Goal: Information Seeking & Learning: Check status

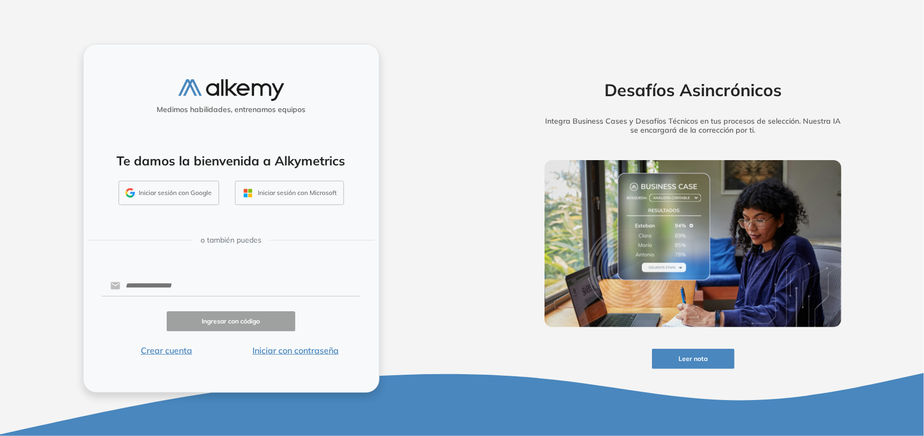
click at [178, 275] on form "Ingresar con código Crear cuenta Iniciar con contraseña" at bounding box center [231, 316] width 258 height 84
click at [176, 287] on input "text" at bounding box center [240, 286] width 240 height 20
type input "**********"
click at [212, 323] on button "Ingresar con código" at bounding box center [231, 322] width 129 height 21
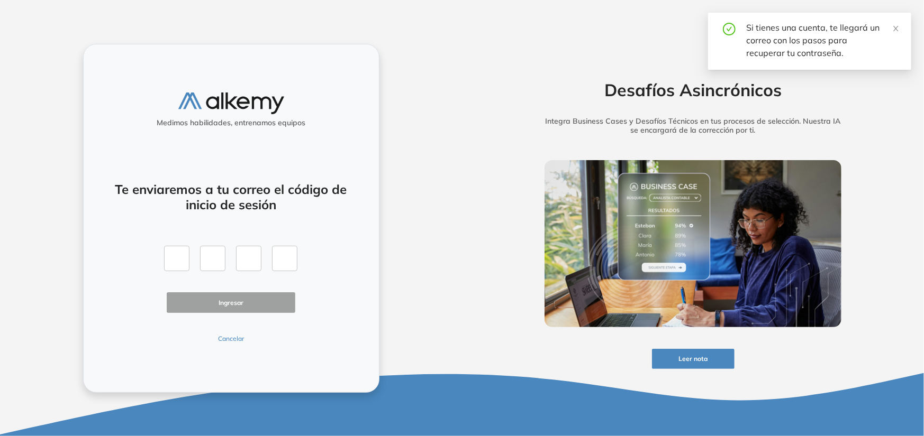
click at [228, 342] on button "Cancelar" at bounding box center [231, 339] width 129 height 10
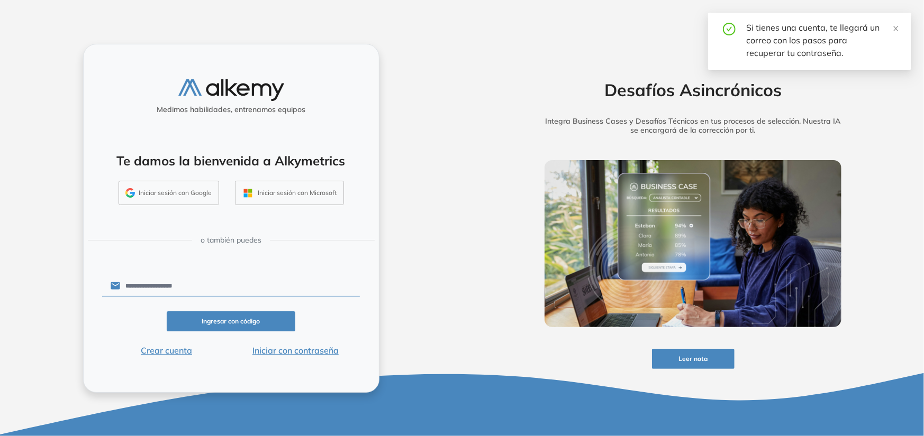
click at [309, 354] on button "Iniciar con contraseña" at bounding box center [295, 350] width 129 height 13
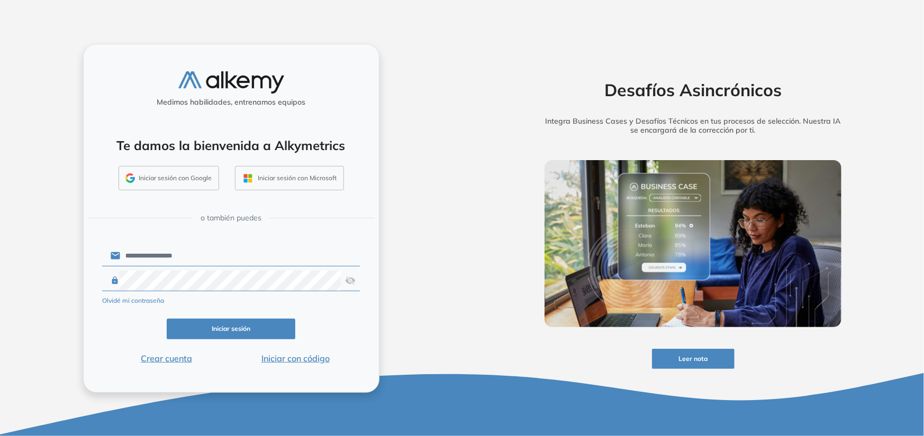
click at [229, 330] on button "Iniciar sesión" at bounding box center [231, 329] width 129 height 21
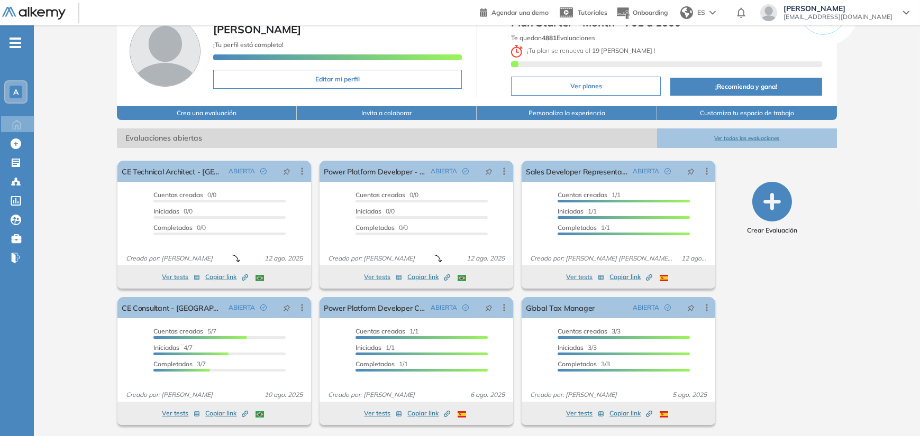
scroll to position [58, 0]
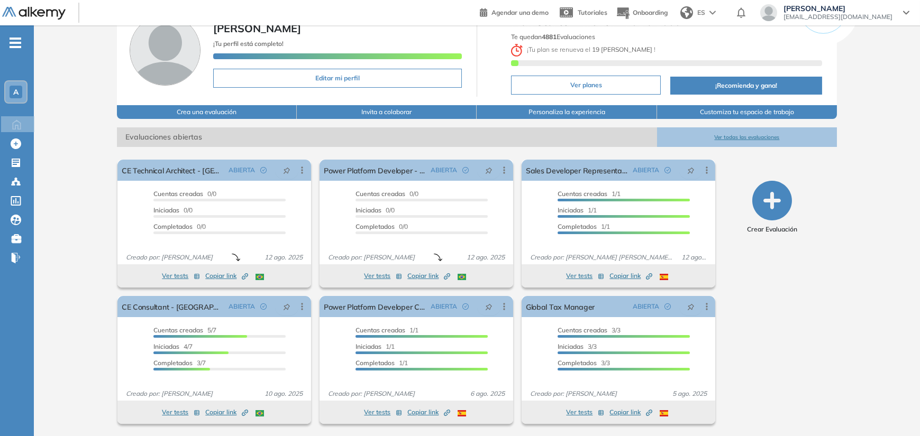
click at [729, 137] on button "Ver todas las evaluaciones" at bounding box center [747, 137] width 180 height 20
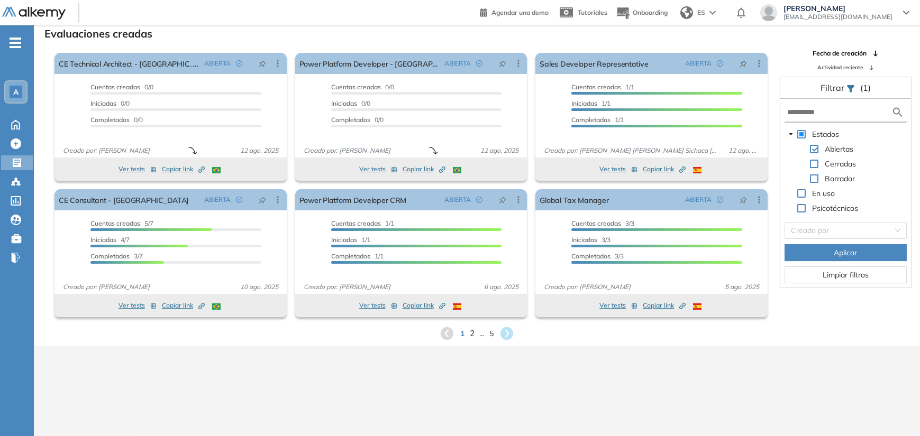
click at [471, 334] on span "2" at bounding box center [472, 333] width 5 height 12
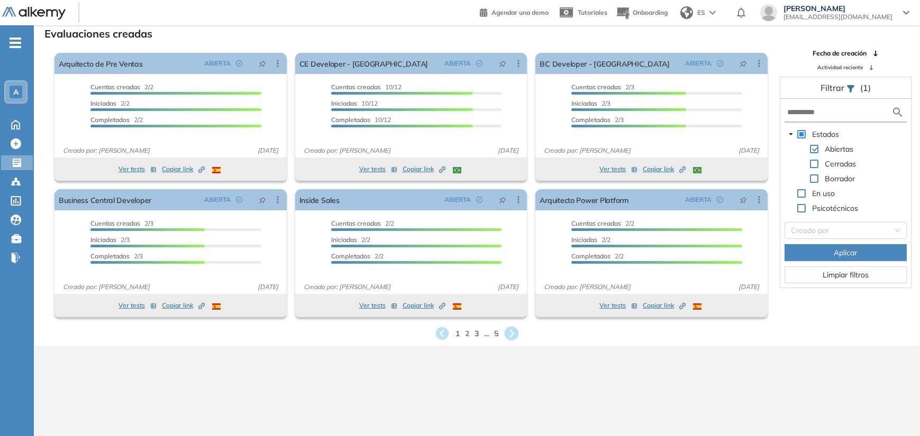
click at [514, 333] on icon at bounding box center [511, 333] width 17 height 17
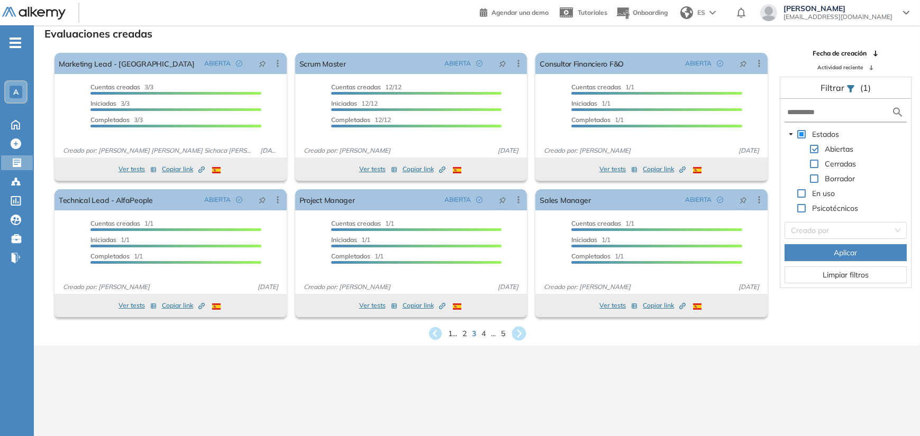
click at [518, 332] on icon at bounding box center [518, 334] width 14 height 14
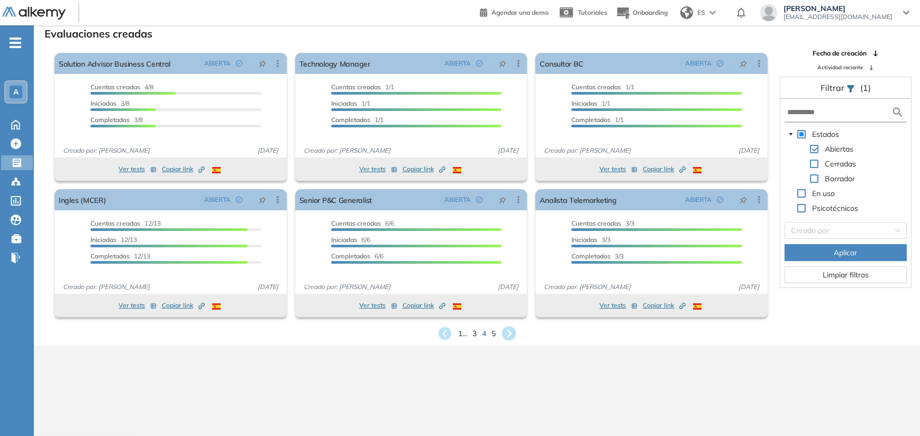
click at [513, 332] on icon at bounding box center [509, 334] width 14 height 14
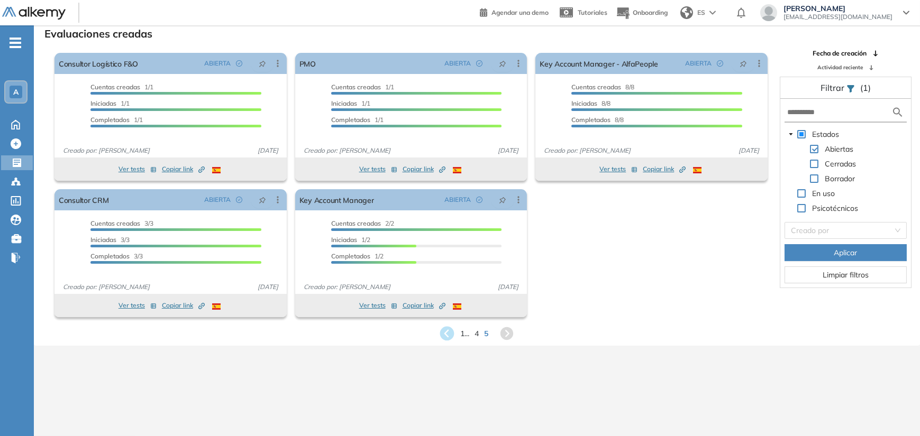
click at [446, 333] on icon at bounding box center [447, 334] width 14 height 14
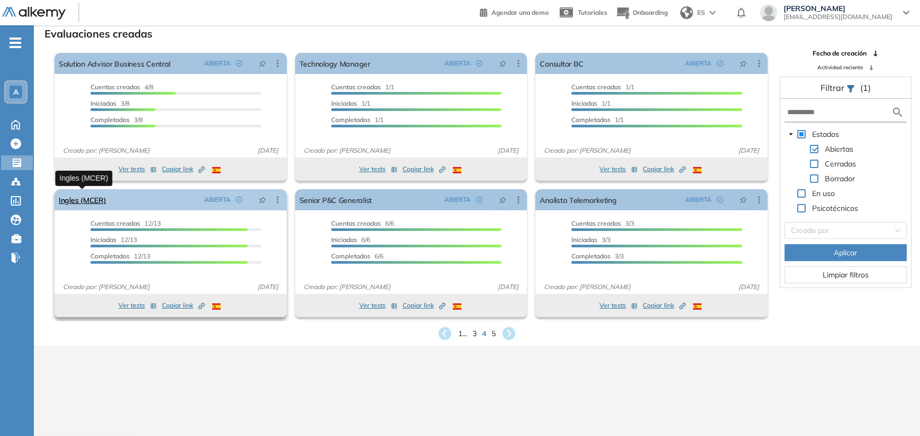
click at [84, 202] on link "Ingles (MCER)" at bounding box center [83, 199] width 48 height 21
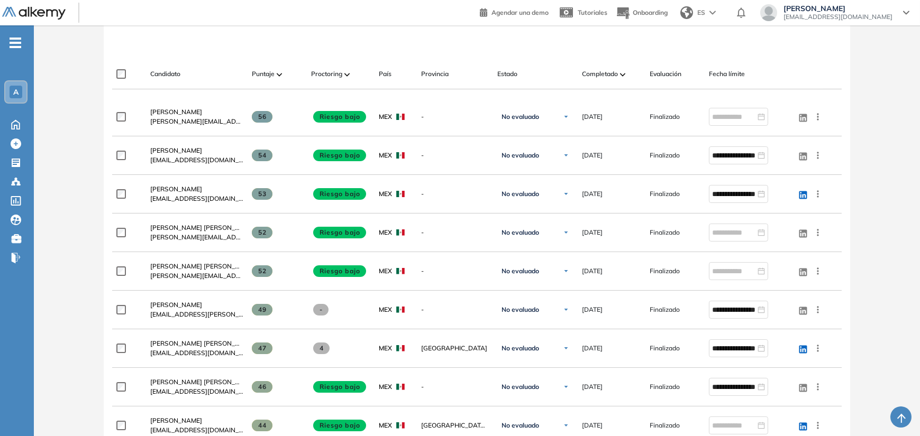
scroll to position [317, 0]
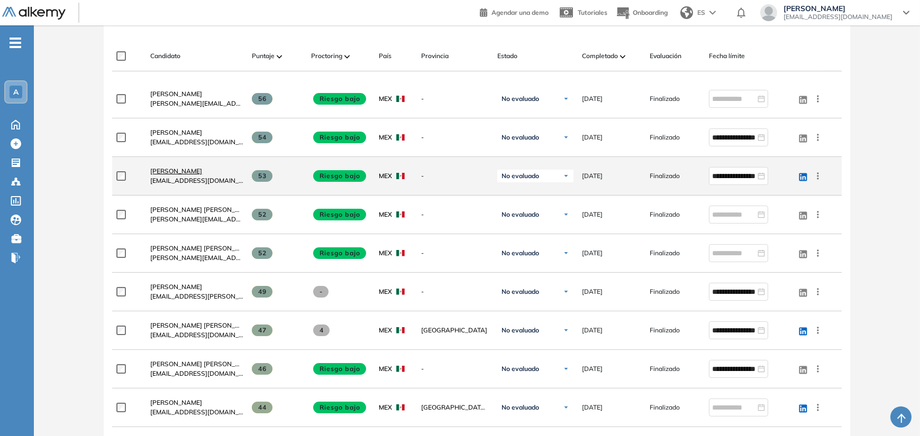
click at [164, 170] on span "[PERSON_NAME]" at bounding box center [176, 171] width 52 height 8
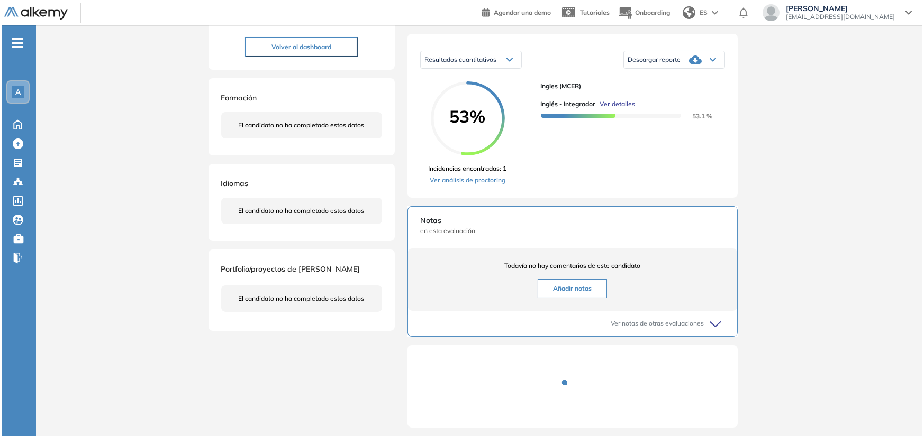
scroll to position [159, 0]
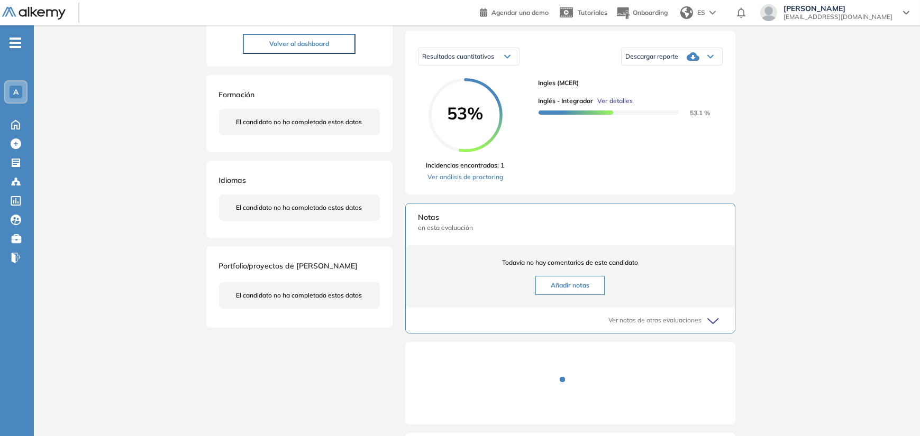
click at [615, 106] on span "Ver detalles" at bounding box center [615, 101] width 35 height 10
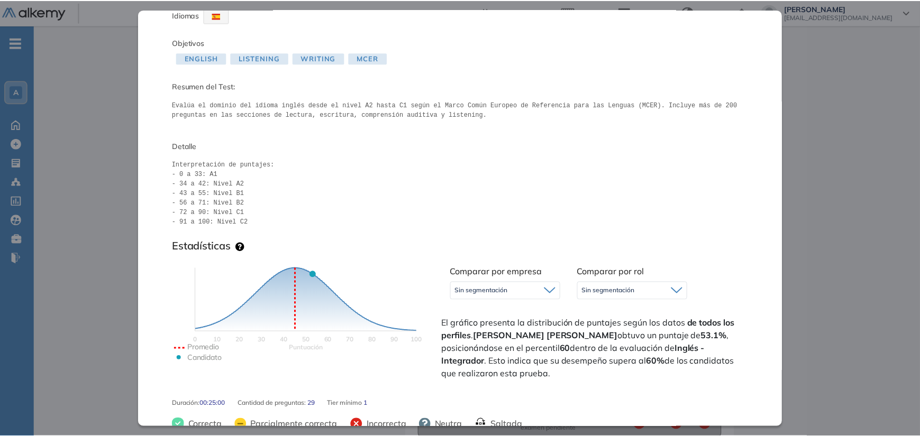
scroll to position [0, 0]
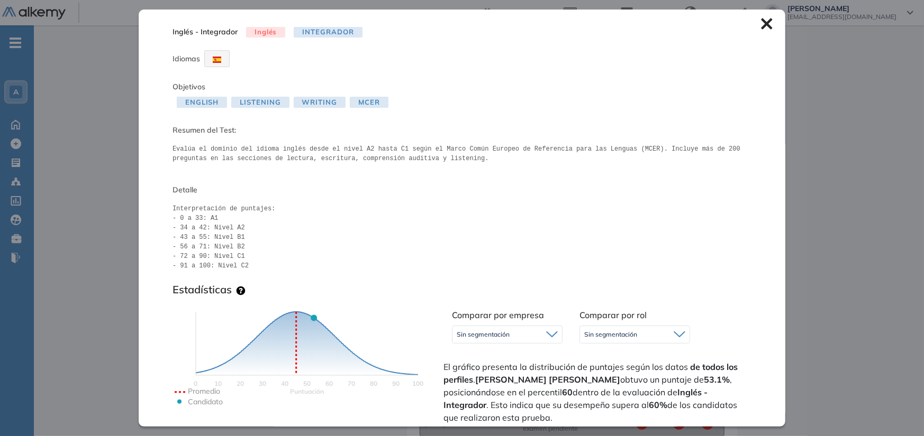
click at [761, 21] on icon at bounding box center [767, 24] width 12 height 12
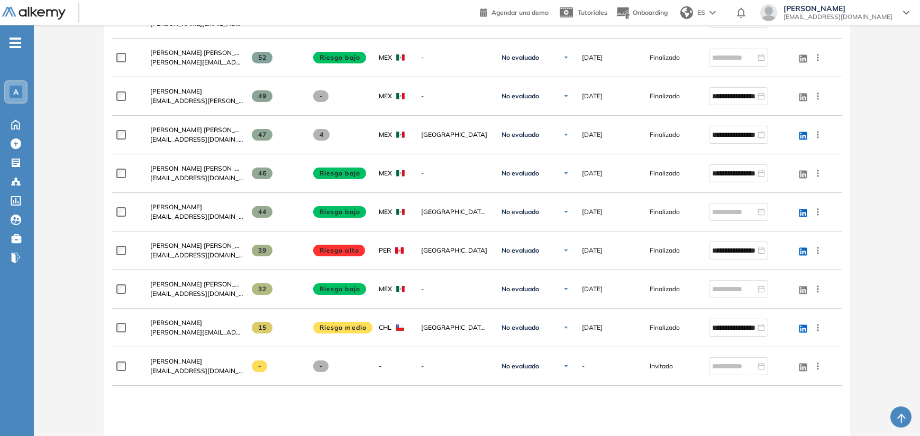
scroll to position [529, 0]
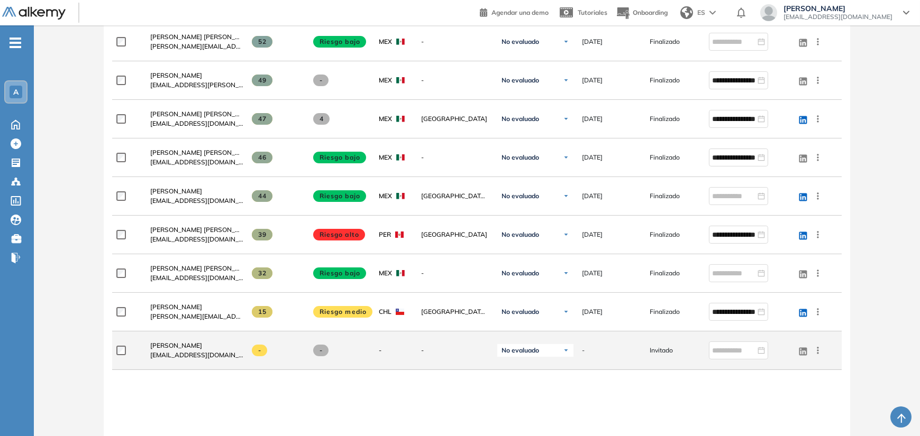
click at [816, 352] on icon at bounding box center [817, 350] width 11 height 11
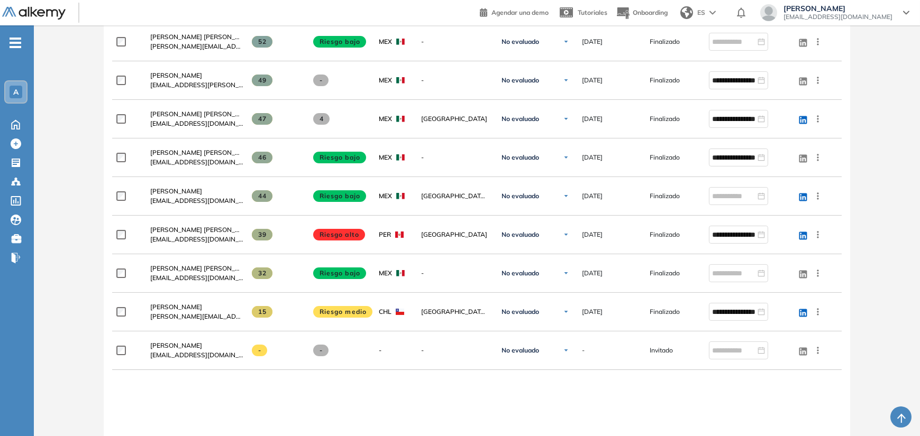
click at [277, 399] on div "**********" at bounding box center [476, 208] width 729 height 680
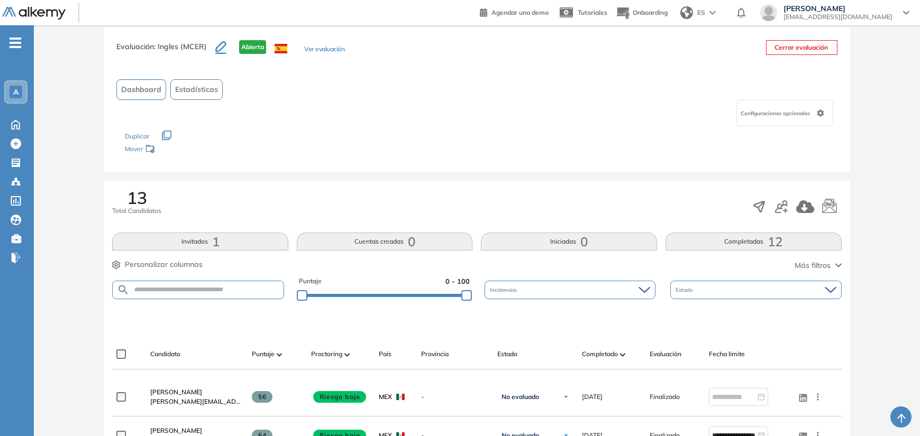
scroll to position [0, 0]
